Goal: Task Accomplishment & Management: Complete application form

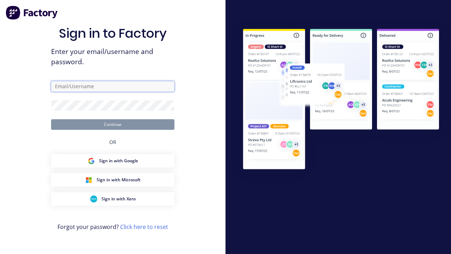
click at [120, 88] on input "text" at bounding box center [112, 86] width 123 height 11
type input "[PERSON_NAME][EMAIL_ADDRESS][DOMAIN_NAME]"
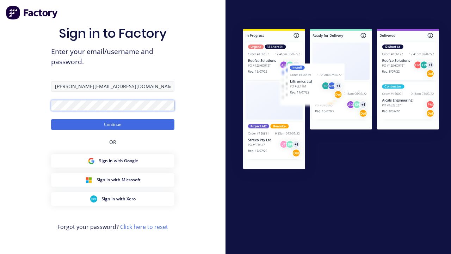
click at [51, 119] on button "Continue" at bounding box center [112, 124] width 123 height 11
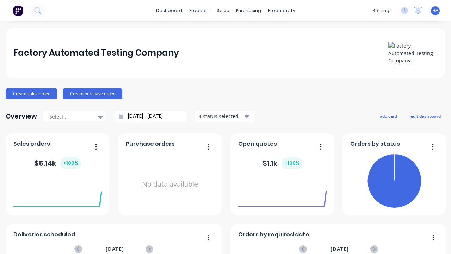
drag, startPoint x: 228, startPoint y: 2, endPoint x: 94, endPoint y: 9, distance: 134.8
click at [94, 9] on html "dashboard products sales purchasing productivity dashboard products Product Cat…" at bounding box center [225, 127] width 451 height 254
drag, startPoint x: 245, startPoint y: 10, endPoint x: 171, endPoint y: 10, distance: 74.0
click at [171, 10] on html "dashboard products sales purchasing productivity dashboard products Product Cat…" at bounding box center [225, 127] width 451 height 254
click at [180, 7] on x-pw-glass at bounding box center [225, 127] width 451 height 254
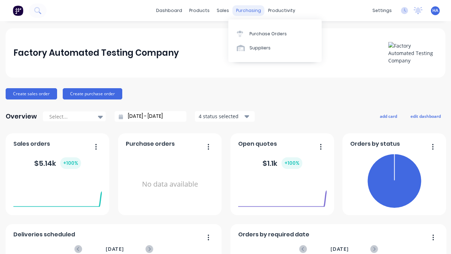
click at [251, 11] on div "purchasing" at bounding box center [249, 10] width 32 height 11
click at [244, 11] on div "purchasing" at bounding box center [249, 10] width 32 height 11
click at [259, 47] on div "Suppliers" at bounding box center [260, 48] width 21 height 6
click at [275, 48] on link "Suppliers" at bounding box center [274, 48] width 93 height 14
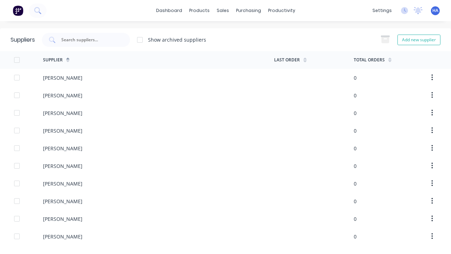
click at [182, 8] on x-pw-glass at bounding box center [225, 127] width 451 height 254
click at [422, 41] on button "Add new supplier" at bounding box center [419, 40] width 43 height 11
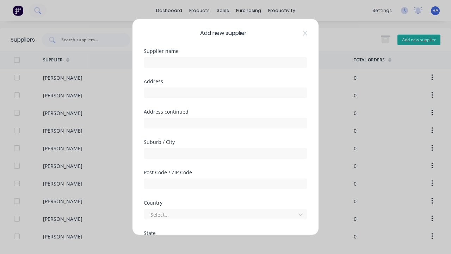
select select "AU"
click at [160, 57] on div at bounding box center [226, 61] width 164 height 12
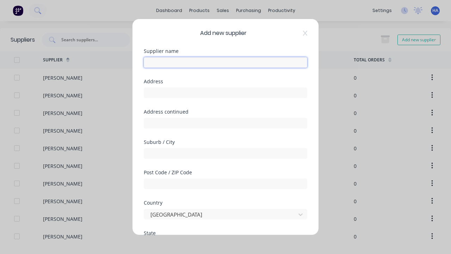
click at [161, 59] on input "text" at bounding box center [226, 62] width 164 height 11
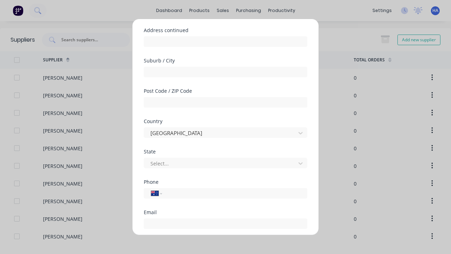
scroll to position [159, 0]
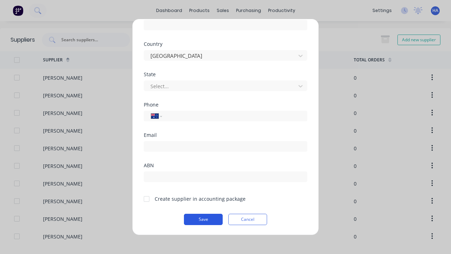
type input "AAA Automation Supplier"
click at [199, 221] on button "Save" at bounding box center [203, 219] width 39 height 11
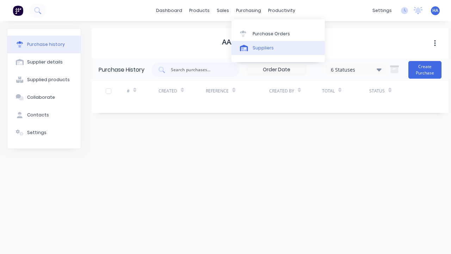
click at [257, 48] on div "Suppliers" at bounding box center [263, 48] width 21 height 6
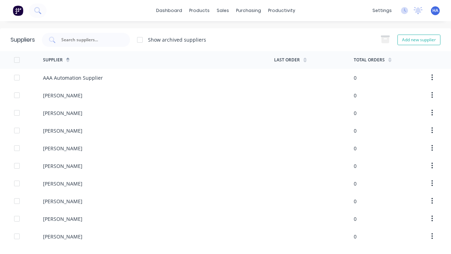
click at [181, 4] on x-pw-glass at bounding box center [225, 127] width 451 height 254
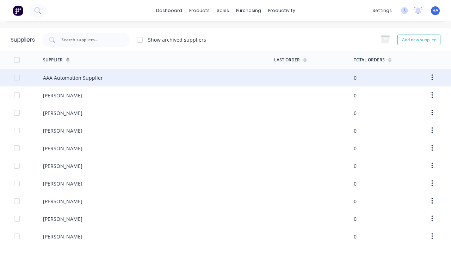
click at [81, 71] on div "AAA Automation Supplier" at bounding box center [158, 78] width 231 height 18
click at [156, 78] on div "AAA Automation Supplier" at bounding box center [158, 78] width 231 height 18
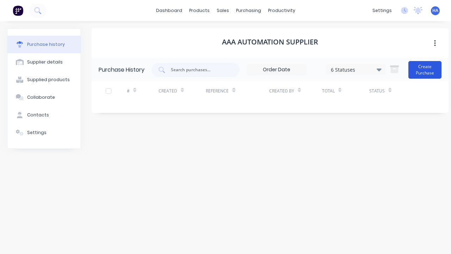
click at [436, 71] on button "Create Purchase" at bounding box center [424, 70] width 33 height 18
click at [426, 69] on button "Create Purchase" at bounding box center [424, 70] width 33 height 18
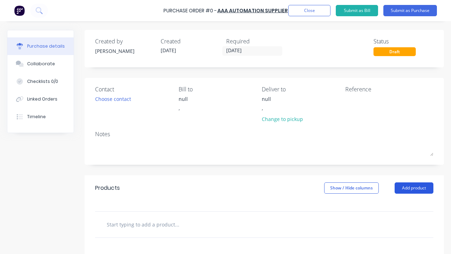
click at [421, 187] on button "Add product" at bounding box center [414, 187] width 39 height 11
click at [408, 188] on button "Add product" at bounding box center [414, 187] width 39 height 11
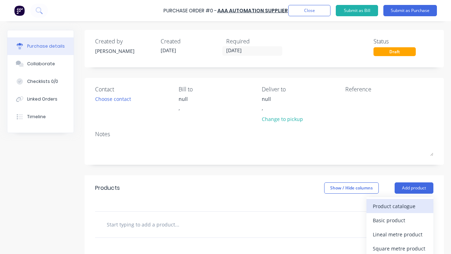
click at [399, 204] on div "Product catalogue" at bounding box center [400, 206] width 54 height 10
click at [394, 206] on div "Product catalogue" at bounding box center [400, 206] width 54 height 10
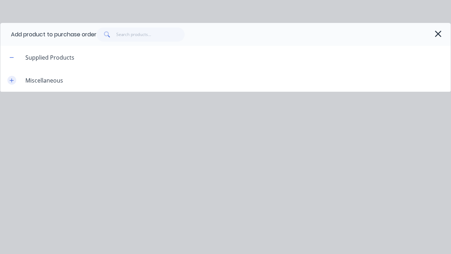
click at [9, 77] on button "button" at bounding box center [11, 80] width 9 height 9
click at [12, 80] on icon "button" at bounding box center [12, 80] width 4 height 4
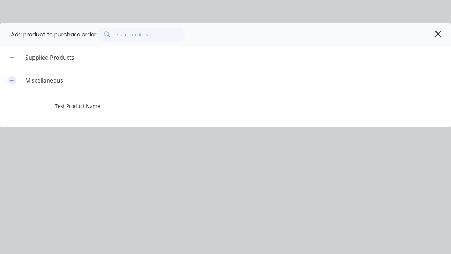
click at [12, 81] on icon "button" at bounding box center [12, 80] width 4 height 5
click at [12, 80] on icon "button" at bounding box center [12, 80] width 4 height 0
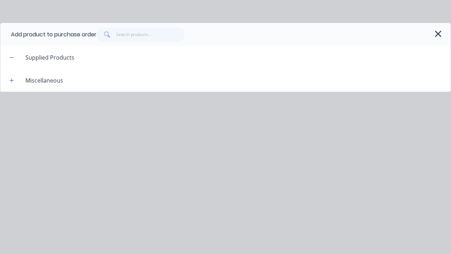
click at [181, 6] on x-pw-glass at bounding box center [225, 127] width 451 height 254
click at [436, 35] on icon "button" at bounding box center [438, 34] width 6 height 6
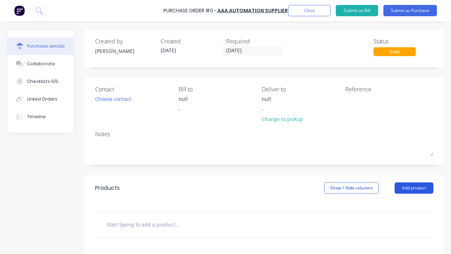
click at [414, 185] on button "Add product" at bounding box center [414, 187] width 39 height 11
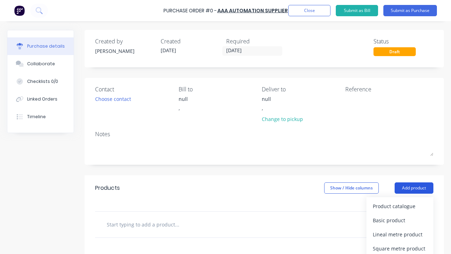
click at [413, 183] on button "Add product" at bounding box center [414, 187] width 39 height 11
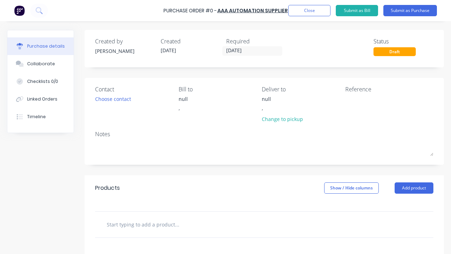
click at [183, 7] on x-pw-glass at bounding box center [225, 127] width 451 height 254
click at [422, 191] on button "Add product" at bounding box center [414, 187] width 39 height 11
click at [408, 188] on button "Add product" at bounding box center [414, 187] width 39 height 11
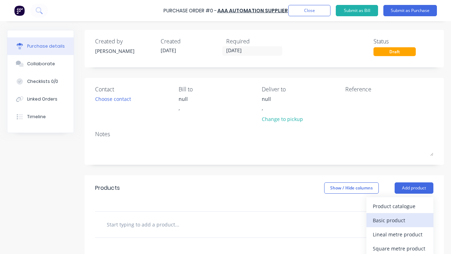
click at [398, 216] on div "Basic product" at bounding box center [400, 220] width 54 height 10
click at [394, 220] on div "Basic product" at bounding box center [400, 220] width 54 height 10
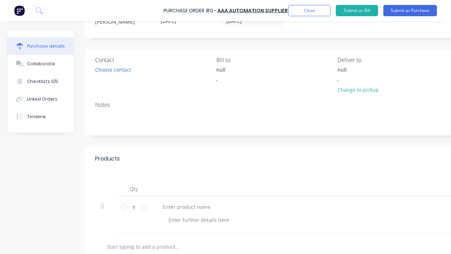
scroll to position [70, 0]
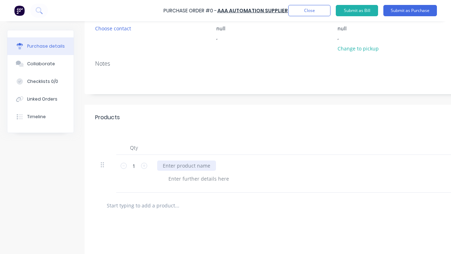
click at [177, 166] on div at bounding box center [186, 165] width 59 height 10
click at [186, 165] on div at bounding box center [186, 165] width 59 height 10
click at [197, 178] on div at bounding box center [199, 178] width 72 height 10
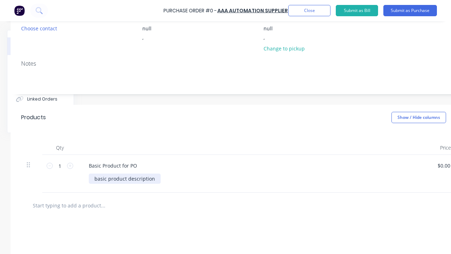
scroll to position [70, 140]
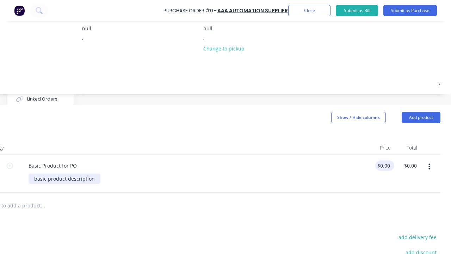
click at [375, 164] on input "$0.00" at bounding box center [383, 165] width 16 height 10
click at [377, 165] on input "$0.00" at bounding box center [383, 165] width 16 height 10
type input "0.010"
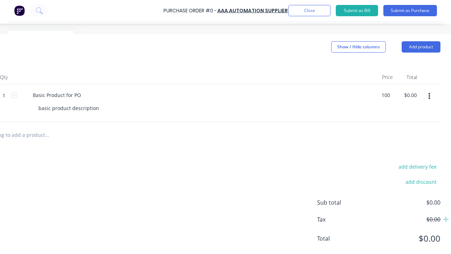
click at [182, 98] on div "Basic Product for PO" at bounding box center [197, 95] width 341 height 10
click at [194, 95] on div "Basic Product for PO" at bounding box center [197, 95] width 341 height 10
type input "$100.00"
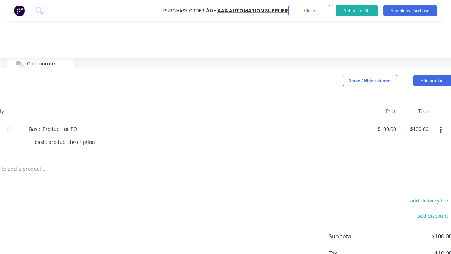
scroll to position [70, 134]
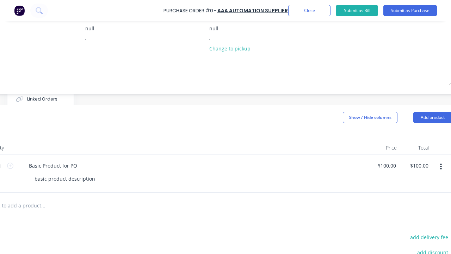
click at [207, 6] on x-pw-glass at bounding box center [225, 127] width 451 height 254
click at [387, 165] on input "$100.00" at bounding box center [387, 165] width 22 height 10
click at [229, 5] on x-pw-glass at bounding box center [225, 127] width 451 height 254
click at [384, 164] on input "$100.00" at bounding box center [387, 165] width 22 height 10
click at [230, 7] on x-pw-glass at bounding box center [225, 127] width 451 height 254
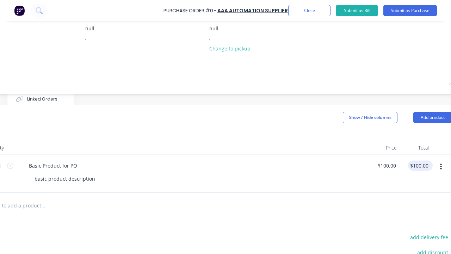
click at [423, 167] on input "$100.00" at bounding box center [419, 165] width 22 height 10
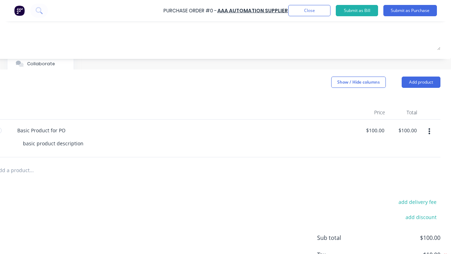
scroll to position [106, 148]
click at [417, 82] on button "Add product" at bounding box center [421, 81] width 39 height 11
click at [419, 82] on button "Add product" at bounding box center [421, 81] width 39 height 11
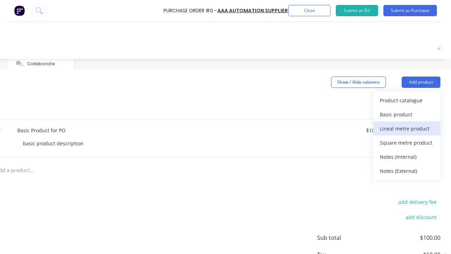
click at [414, 130] on div "Lineal metre product" at bounding box center [407, 128] width 54 height 10
click at [405, 128] on div "Lineal metre product" at bounding box center [407, 128] width 54 height 10
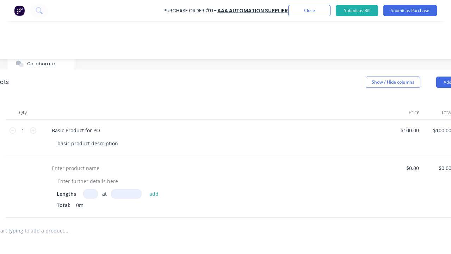
scroll to position [106, 79]
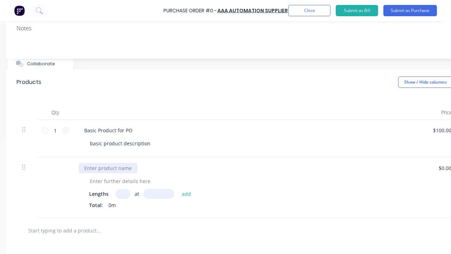
click at [116, 168] on div at bounding box center [108, 168] width 59 height 10
click at [107, 168] on div at bounding box center [108, 168] width 59 height 10
click at [122, 193] on input at bounding box center [123, 194] width 15 height 10
click at [160, 196] on input at bounding box center [158, 194] width 31 height 10
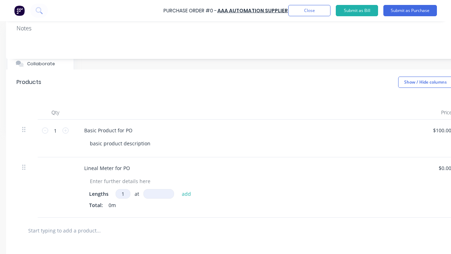
type input "1"
click at [158, 193] on input at bounding box center [158, 194] width 31 height 10
click at [188, 196] on button "add" at bounding box center [186, 193] width 17 height 8
type input "10000"
click at [186, 193] on button "add" at bounding box center [186, 193] width 17 height 8
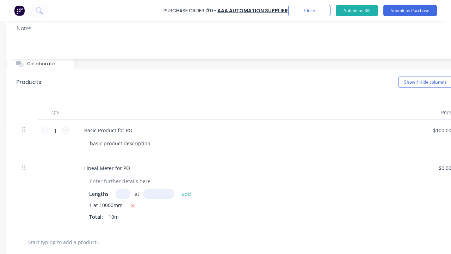
scroll to position [106, 152]
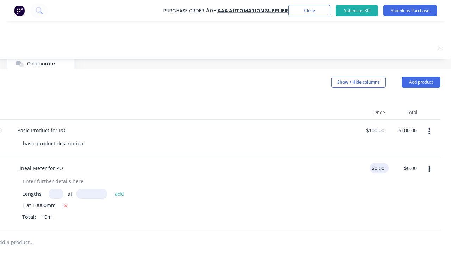
click at [375, 168] on input "$0.00" at bounding box center [378, 168] width 16 height 10
click at [372, 168] on input "$0.00" at bounding box center [378, 168] width 16 height 10
click at [375, 168] on input "0.0120" at bounding box center [376, 168] width 19 height 10
click at [370, 168] on input "0.0120" at bounding box center [376, 168] width 19 height 10
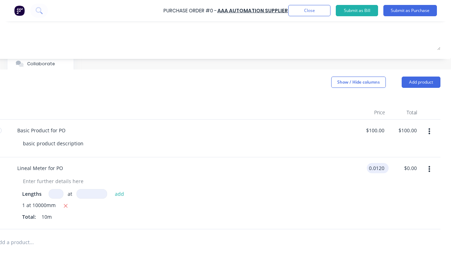
click at [370, 168] on input "0.0120" at bounding box center [376, 168] width 19 height 10
click at [261, 167] on div "Lineal Meter for PO" at bounding box center [182, 168] width 341 height 10
click at [176, 168] on div "Lineal Meter for PO" at bounding box center [182, 168] width 341 height 10
type input "$120.00"
type input "$1,200.00"
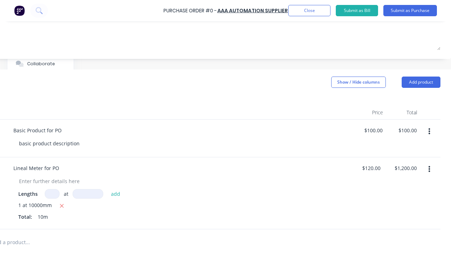
click at [230, 6] on x-pw-glass at bounding box center [225, 127] width 451 height 254
click at [372, 167] on input "$120.00" at bounding box center [371, 168] width 22 height 10
click at [230, 4] on x-pw-glass at bounding box center [225, 127] width 451 height 254
click at [400, 170] on input "$1,200.00" at bounding box center [406, 168] width 26 height 10
click at [428, 83] on button "Add product" at bounding box center [421, 81] width 39 height 11
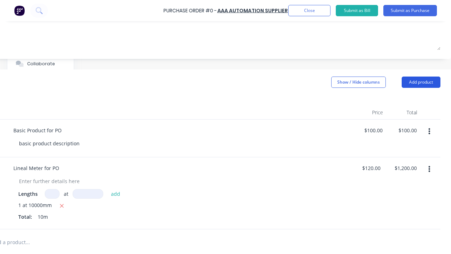
click at [419, 82] on button "Add product" at bounding box center [421, 81] width 39 height 11
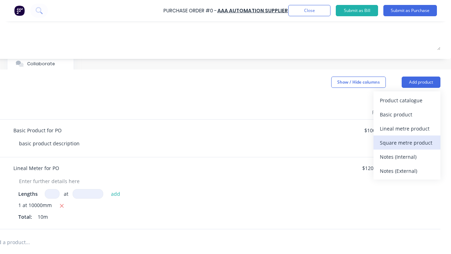
click at [407, 140] on div "Square metre product" at bounding box center [407, 142] width 54 height 10
click at [405, 142] on div "Square metre product" at bounding box center [407, 142] width 54 height 10
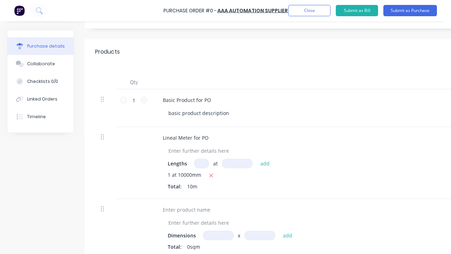
scroll to position [176, 0]
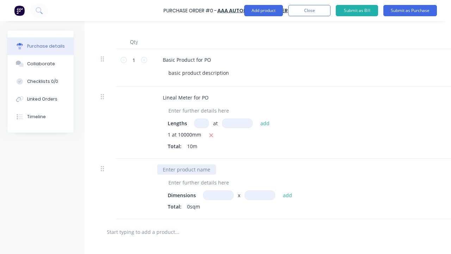
click at [179, 169] on div at bounding box center [186, 169] width 59 height 10
click at [186, 169] on div at bounding box center [186, 169] width 59 height 10
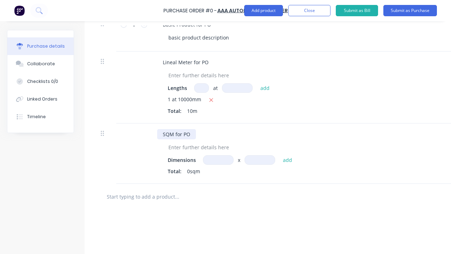
click at [222, 163] on input at bounding box center [218, 160] width 31 height 10
click at [218, 160] on input at bounding box center [218, 160] width 31 height 10
click at [260, 160] on input at bounding box center [260, 160] width 31 height 10
type input "1m"
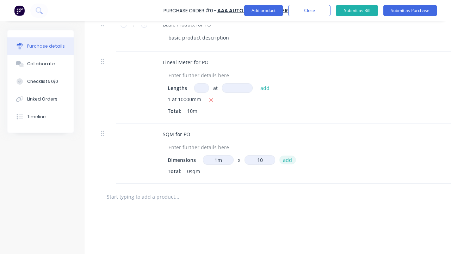
click at [284, 163] on button "add" at bounding box center [287, 159] width 17 height 8
type input "10"
click at [287, 160] on button "add" at bounding box center [287, 159] width 17 height 8
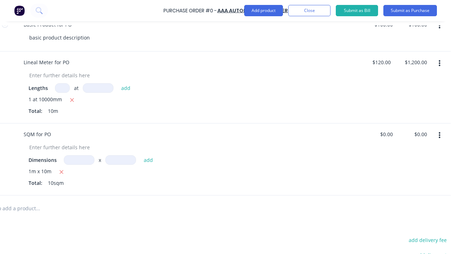
scroll to position [211, 155]
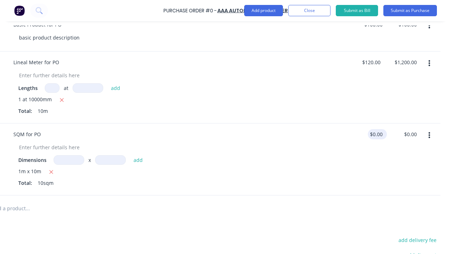
click at [369, 132] on input "$0.00" at bounding box center [376, 134] width 16 height 10
click at [370, 134] on input "$0.00" at bounding box center [376, 134] width 16 height 10
click at [370, 133] on input "0.0150" at bounding box center [374, 134] width 19 height 10
click at [368, 134] on input "0.0150" at bounding box center [374, 134] width 19 height 10
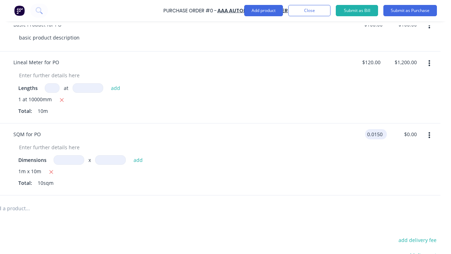
click at [368, 134] on input "0.0150" at bounding box center [374, 134] width 19 height 10
click at [256, 132] on div "SQM for PO" at bounding box center [178, 134] width 341 height 10
click at [172, 134] on div "SQM for PO" at bounding box center [178, 134] width 341 height 10
type input "$150.00"
type input "$1,500.00"
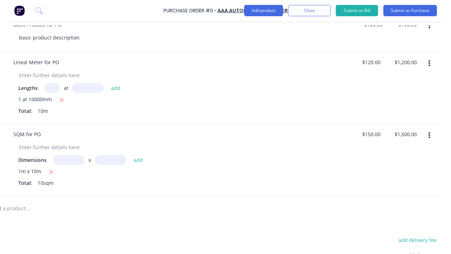
click at [225, 4] on x-pw-glass at bounding box center [225, 127] width 451 height 254
click at [368, 135] on input "$150.00" at bounding box center [371, 134] width 22 height 10
click at [229, 3] on x-pw-glass at bounding box center [225, 127] width 451 height 254
click at [401, 134] on input "$1,500.00" at bounding box center [406, 134] width 26 height 10
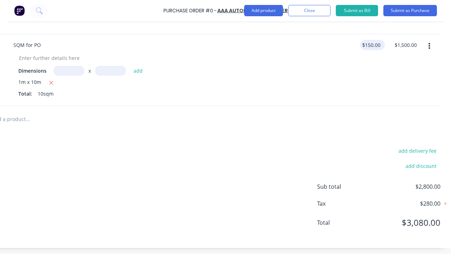
scroll to position [308, 155]
click at [229, 5] on x-pw-glass at bounding box center [225, 127] width 451 height 254
click at [228, 4] on x-pw-glass at bounding box center [225, 127] width 451 height 254
click at [421, 145] on button "add delivery fee" at bounding box center [417, 149] width 46 height 9
click at [412, 145] on button "add delivery fee" at bounding box center [417, 149] width 46 height 9
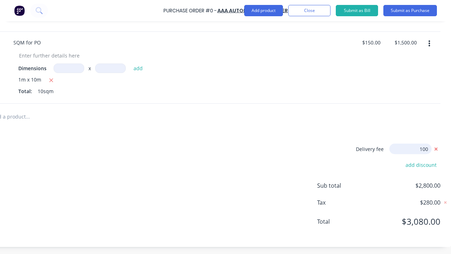
click at [232, 186] on div "Delivery fee 100 add discount Sub total $2,800.00 Tax $280.00 Total $3,080.00" at bounding box center [193, 187] width 516 height 117
click at [222, 183] on div "Delivery fee 100 add discount Sub total $2,800.00 Tax $280.00 Total $3,080.00" at bounding box center [193, 187] width 516 height 117
type input "$100.00"
click at [231, 4] on x-pw-glass at bounding box center [225, 127] width 451 height 254
click at [418, 145] on input "$100.00" at bounding box center [410, 148] width 42 height 11
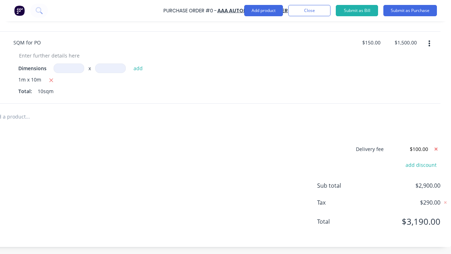
click at [228, 6] on x-pw-glass at bounding box center [225, 127] width 451 height 254
click at [227, 4] on x-pw-glass at bounding box center [225, 127] width 451 height 254
click at [214, 4] on x-pw-glass at bounding box center [225, 127] width 451 height 254
click at [379, 144] on div "Delivery fee $100.00" at bounding box center [378, 148] width 123 height 11
click at [137, 201] on x-pw-glass at bounding box center [225, 127] width 451 height 254
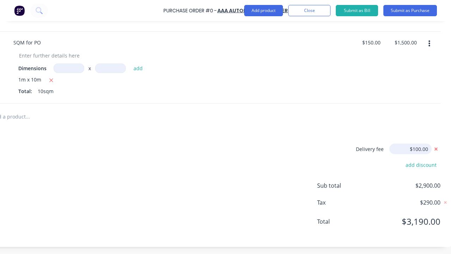
click at [420, 146] on input "$100.00" at bounding box center [410, 148] width 42 height 11
click at [216, 6] on x-pw-glass at bounding box center [225, 127] width 451 height 254
click at [216, 4] on x-pw-glass at bounding box center [225, 127] width 451 height 254
click at [217, 6] on x-pw-glass at bounding box center [225, 127] width 451 height 254
click at [229, 6] on x-pw-glass at bounding box center [225, 127] width 451 height 254
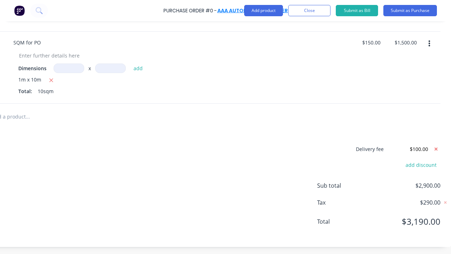
drag, startPoint x: 218, startPoint y: 7, endPoint x: 223, endPoint y: 13, distance: 8.5
click at [218, 6] on x-pw-glass at bounding box center [225, 127] width 451 height 254
click at [426, 182] on span "$2,900.00" at bounding box center [405, 185] width 70 height 8
click at [437, 194] on x-pw-glass at bounding box center [225, 127] width 451 height 254
click at [218, 6] on x-pw-glass at bounding box center [225, 127] width 451 height 254
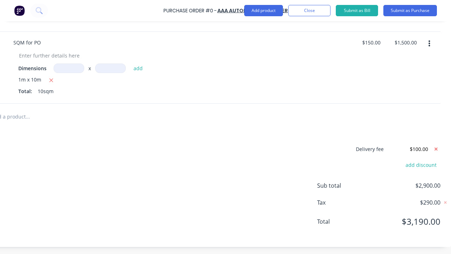
click at [424, 198] on span "$290.00" at bounding box center [405, 202] width 70 height 8
click at [434, 145] on x-pw-glass at bounding box center [225, 127] width 451 height 254
click at [216, 5] on x-pw-glass at bounding box center [225, 127] width 451 height 254
click at [406, 215] on span "$3,190.00" at bounding box center [405, 221] width 70 height 13
click at [434, 163] on x-pw-glass at bounding box center [225, 127] width 451 height 254
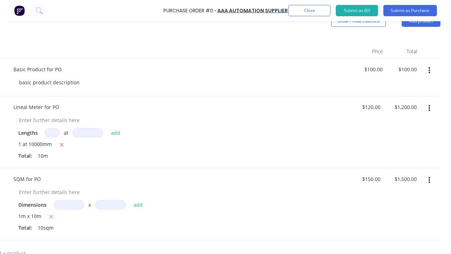
scroll to position [0, 155]
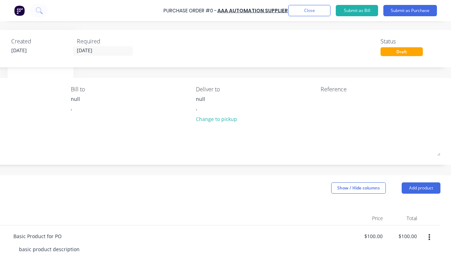
click at [216, 6] on x-pw-glass at bounding box center [225, 127] width 451 height 254
click at [408, 50] on div "Draft" at bounding box center [402, 51] width 42 height 9
click at [436, 60] on x-pw-glass at bounding box center [225, 127] width 451 height 254
click at [404, 8] on button "Submit as Purchase" at bounding box center [410, 10] width 54 height 11
click at [410, 11] on button "Submit as Purchase" at bounding box center [410, 10] width 54 height 11
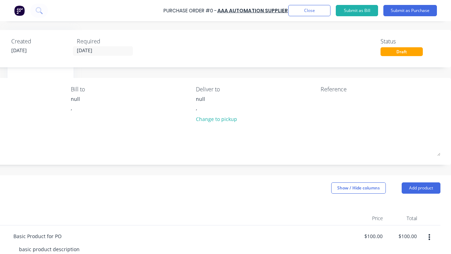
click at [183, 6] on x-pw-glass at bounding box center [225, 127] width 451 height 254
click at [319, 11] on button "Close" at bounding box center [309, 10] width 42 height 11
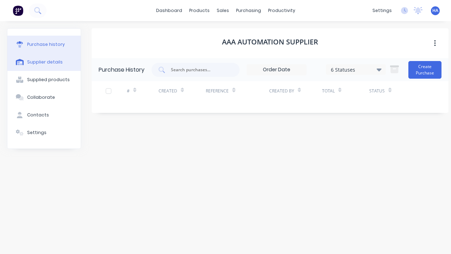
click at [58, 68] on button "Supplier details" at bounding box center [43, 62] width 73 height 18
select select "AU"
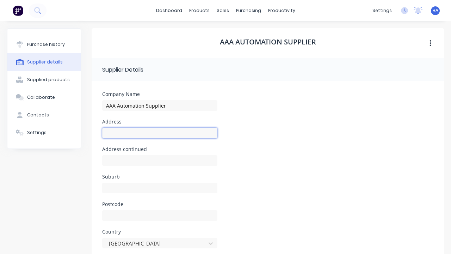
drag, startPoint x: 125, startPoint y: 131, endPoint x: 187, endPoint y: 174, distance: 75.5
click at [126, 131] on input at bounding box center [159, 133] width 115 height 11
type input "Bill"
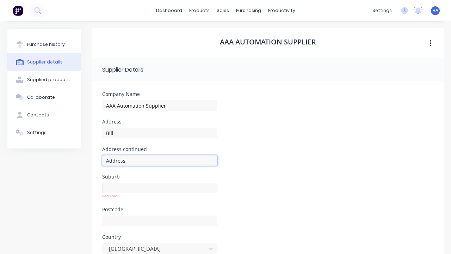
type input "Address"
click at [135, 185] on input at bounding box center [159, 188] width 115 height 11
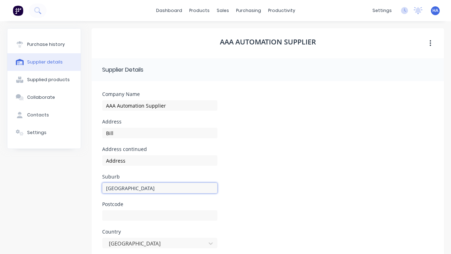
type input "[GEOGRAPHIC_DATA]"
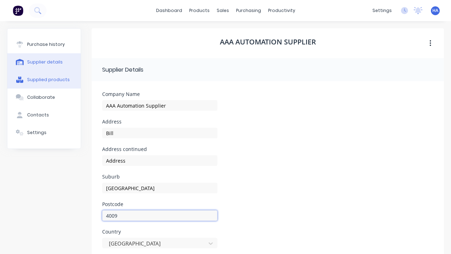
type input "4009"
click at [41, 80] on div "Supplied products" at bounding box center [48, 79] width 43 height 6
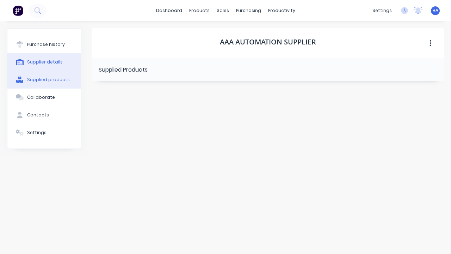
click at [52, 65] on div "Supplier details" at bounding box center [45, 62] width 36 height 6
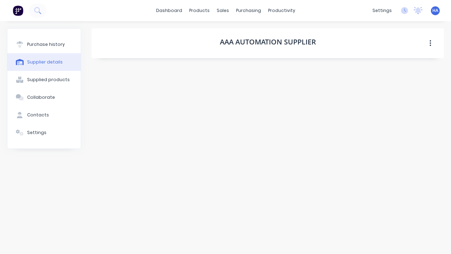
select select "AU"
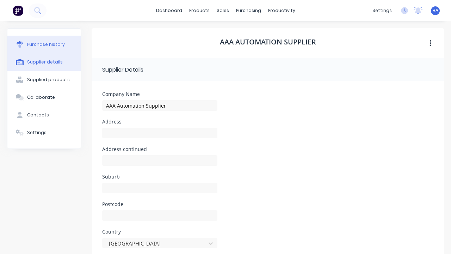
click at [53, 36] on button "Purchase history" at bounding box center [43, 45] width 73 height 18
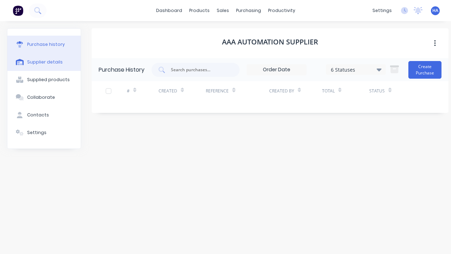
click at [58, 63] on div "Supplier details" at bounding box center [45, 62] width 36 height 6
select select "AU"
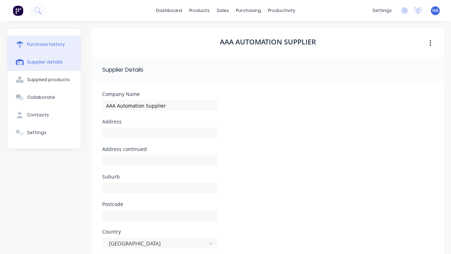
click at [59, 43] on div "Purchase history" at bounding box center [46, 44] width 38 height 6
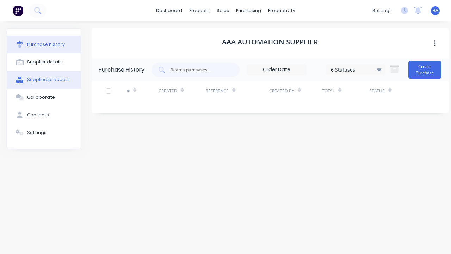
drag, startPoint x: 48, startPoint y: 64, endPoint x: 45, endPoint y: 74, distance: 10.1
click at [48, 63] on div "Supplier details" at bounding box center [45, 62] width 36 height 6
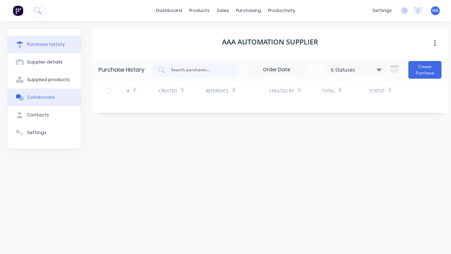
select select "AU"
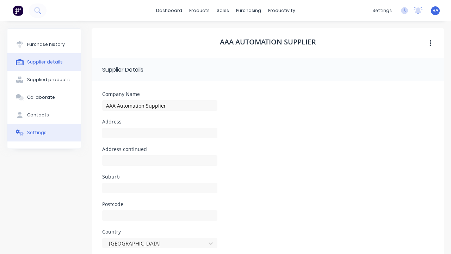
click at [50, 137] on button "Settings" at bounding box center [43, 133] width 73 height 18
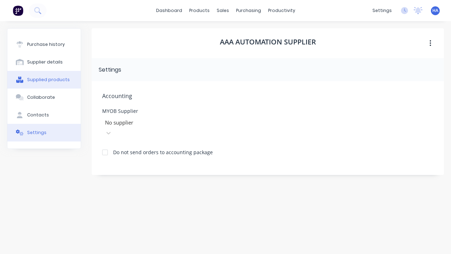
click at [54, 84] on button "Supplied products" at bounding box center [43, 80] width 73 height 18
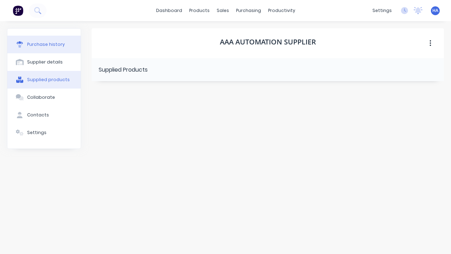
click at [59, 49] on button "Purchase history" at bounding box center [43, 45] width 73 height 18
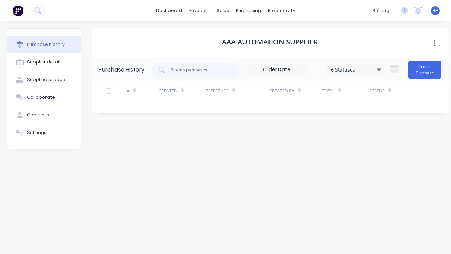
click at [360, 69] on div "6 Statuses" at bounding box center [356, 69] width 50 height 7
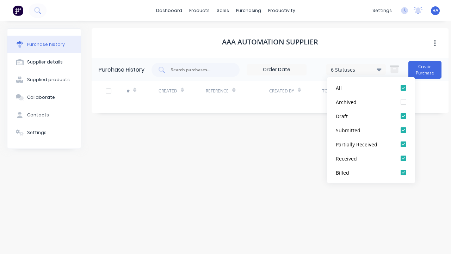
click at [249, 131] on div "AAA Automation Supplier Purchase History 6 Statuses 6 Statuses Create Purchase …" at bounding box center [270, 133] width 357 height 211
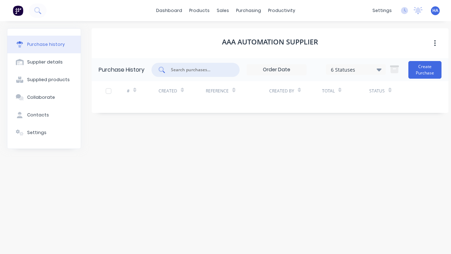
click at [201, 67] on input "text" at bounding box center [199, 69] width 59 height 7
click at [439, 69] on button "Create Purchase" at bounding box center [424, 70] width 33 height 18
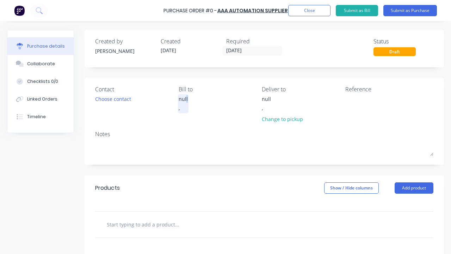
click at [185, 99] on div "null" at bounding box center [183, 98] width 9 height 7
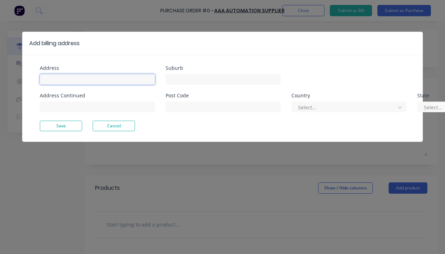
click at [121, 77] on input at bounding box center [97, 79] width 115 height 11
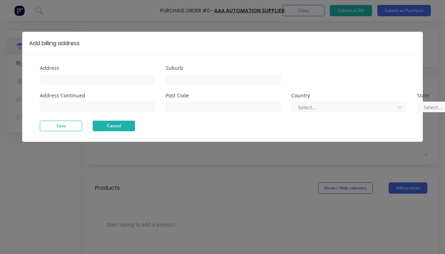
click at [117, 124] on button "Cancel" at bounding box center [114, 126] width 42 height 11
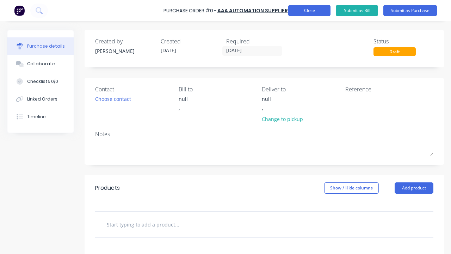
click at [321, 13] on button "Close" at bounding box center [309, 10] width 42 height 11
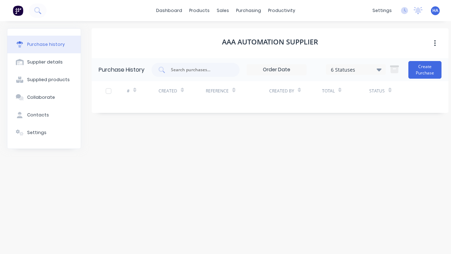
click at [182, 7] on x-pw-glass at bounding box center [225, 127] width 451 height 254
click at [169, 12] on link "dashboard" at bounding box center [169, 10] width 33 height 11
click at [164, 11] on link "dashboard" at bounding box center [169, 10] width 33 height 11
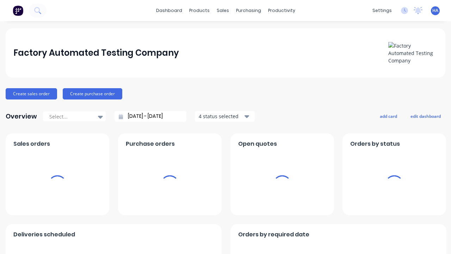
scroll to position [5, 0]
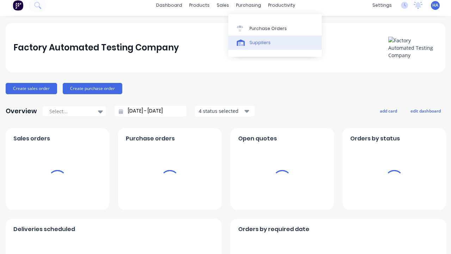
click at [258, 43] on div "Suppliers" at bounding box center [260, 42] width 21 height 6
click at [275, 42] on link "Suppliers" at bounding box center [274, 43] width 93 height 14
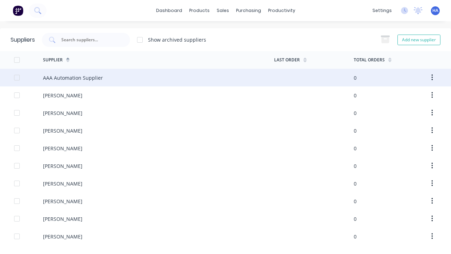
click at [61, 72] on div "AAA Automation Supplier" at bounding box center [158, 78] width 231 height 18
click at [156, 78] on div "AAA Automation Supplier" at bounding box center [158, 78] width 231 height 18
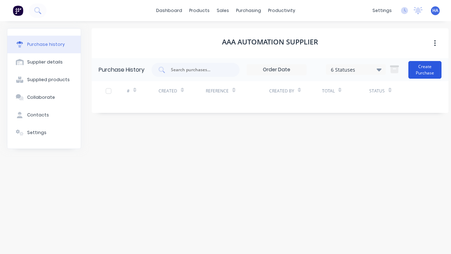
click at [427, 72] on button "Create Purchase" at bounding box center [424, 70] width 33 height 18
click at [426, 69] on button "Create Purchase" at bounding box center [424, 70] width 33 height 18
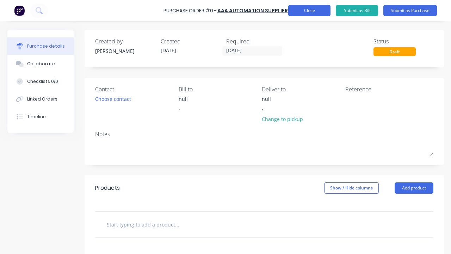
click at [311, 10] on button "Close" at bounding box center [309, 10] width 42 height 11
click at [309, 11] on button "Close" at bounding box center [309, 10] width 42 height 11
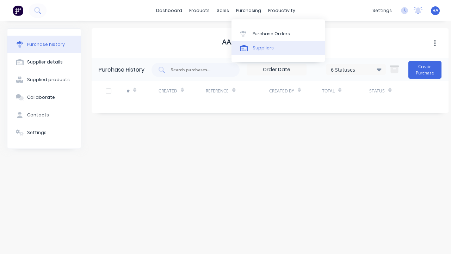
click at [267, 54] on link "Suppliers" at bounding box center [278, 48] width 93 height 14
click at [278, 48] on link "Suppliers" at bounding box center [278, 48] width 93 height 14
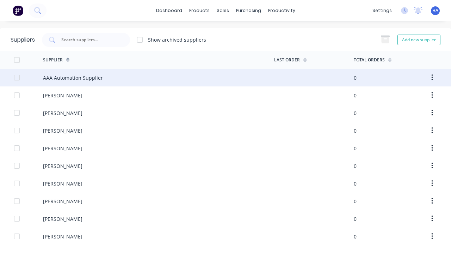
click at [87, 69] on div "AAA Automation Supplier" at bounding box center [158, 78] width 231 height 18
click at [156, 78] on div "AAA Automation Supplier" at bounding box center [158, 78] width 231 height 18
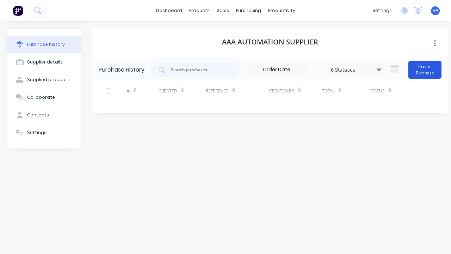
click at [429, 70] on button "Create Purchase" at bounding box center [424, 70] width 33 height 18
click at [426, 69] on button "Create Purchase" at bounding box center [424, 70] width 33 height 18
